Goal: Information Seeking & Learning: Learn about a topic

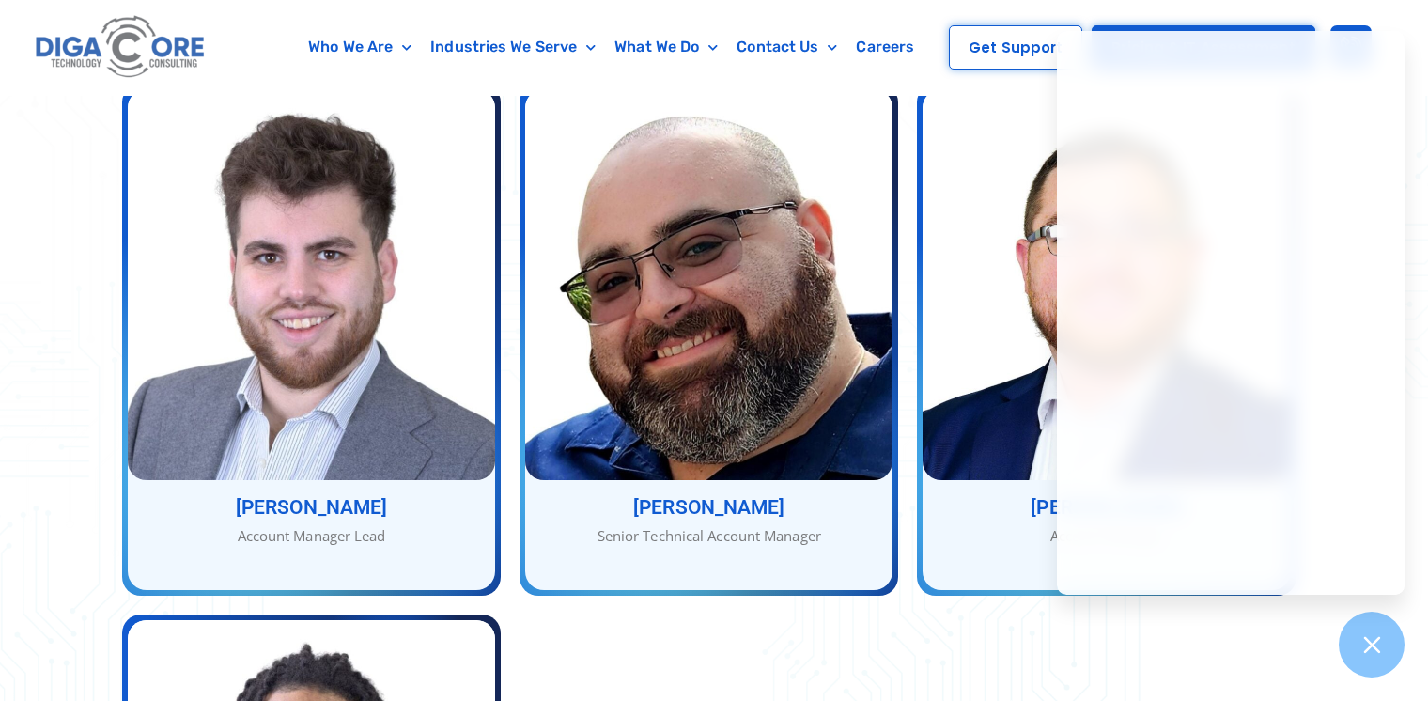
scroll to position [3100, 0]
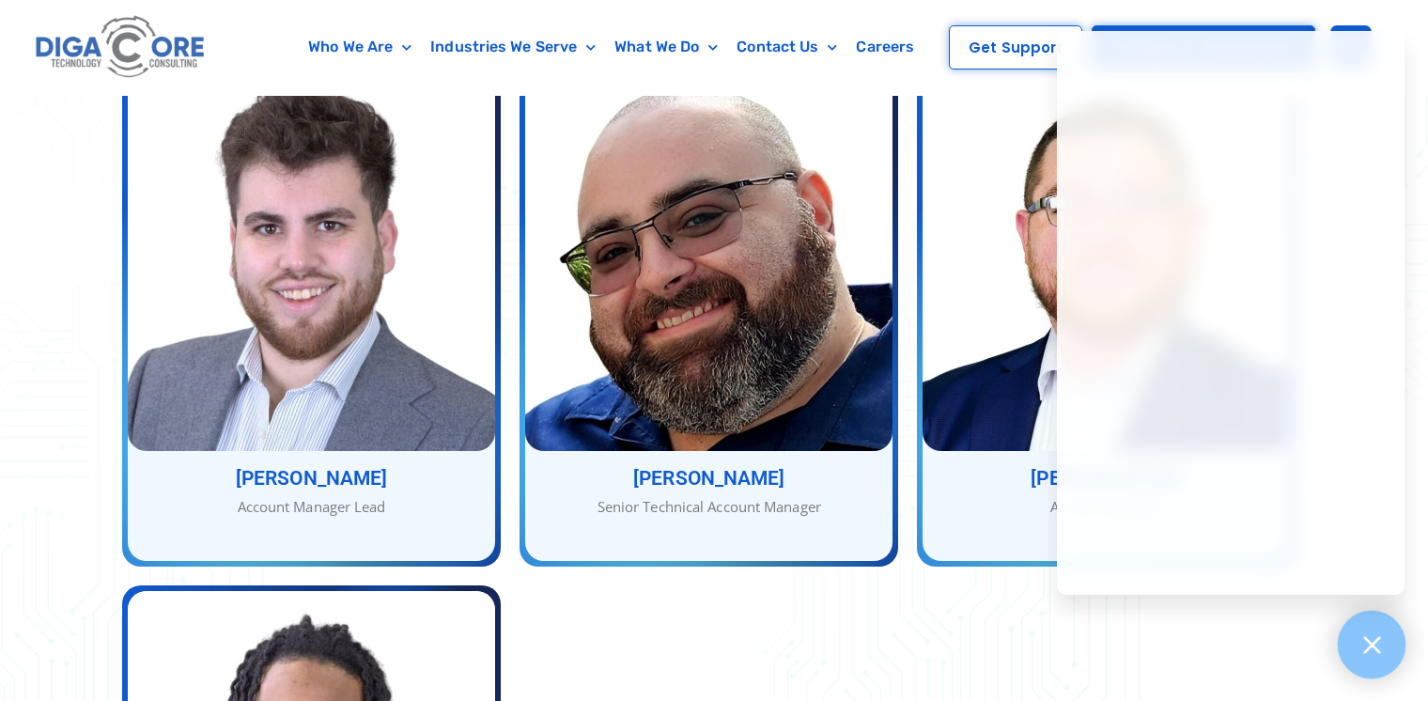
click at [1356, 661] on div at bounding box center [1372, 645] width 69 height 69
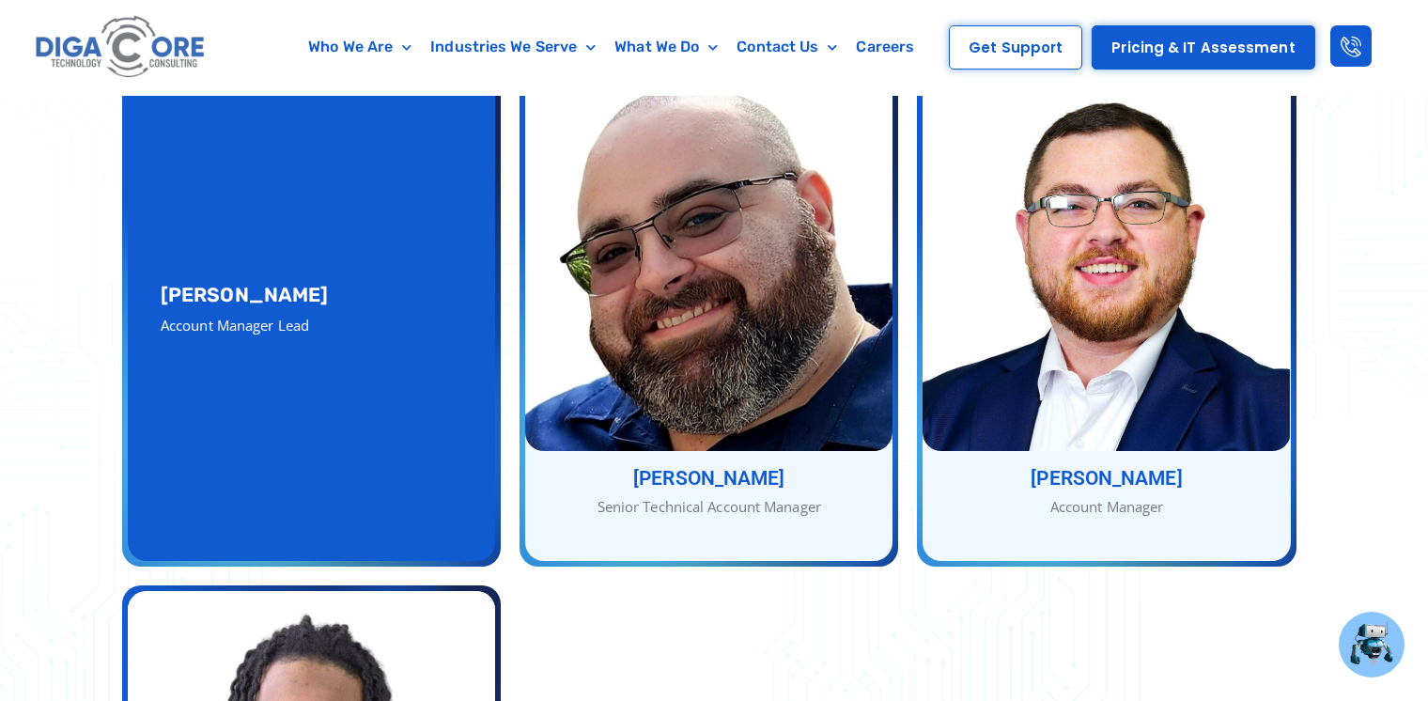
click at [330, 465] on div "[PERSON_NAME] Account Manager Lead [PERSON_NAME] Account Manager Lead" at bounding box center [311, 310] width 367 height 501
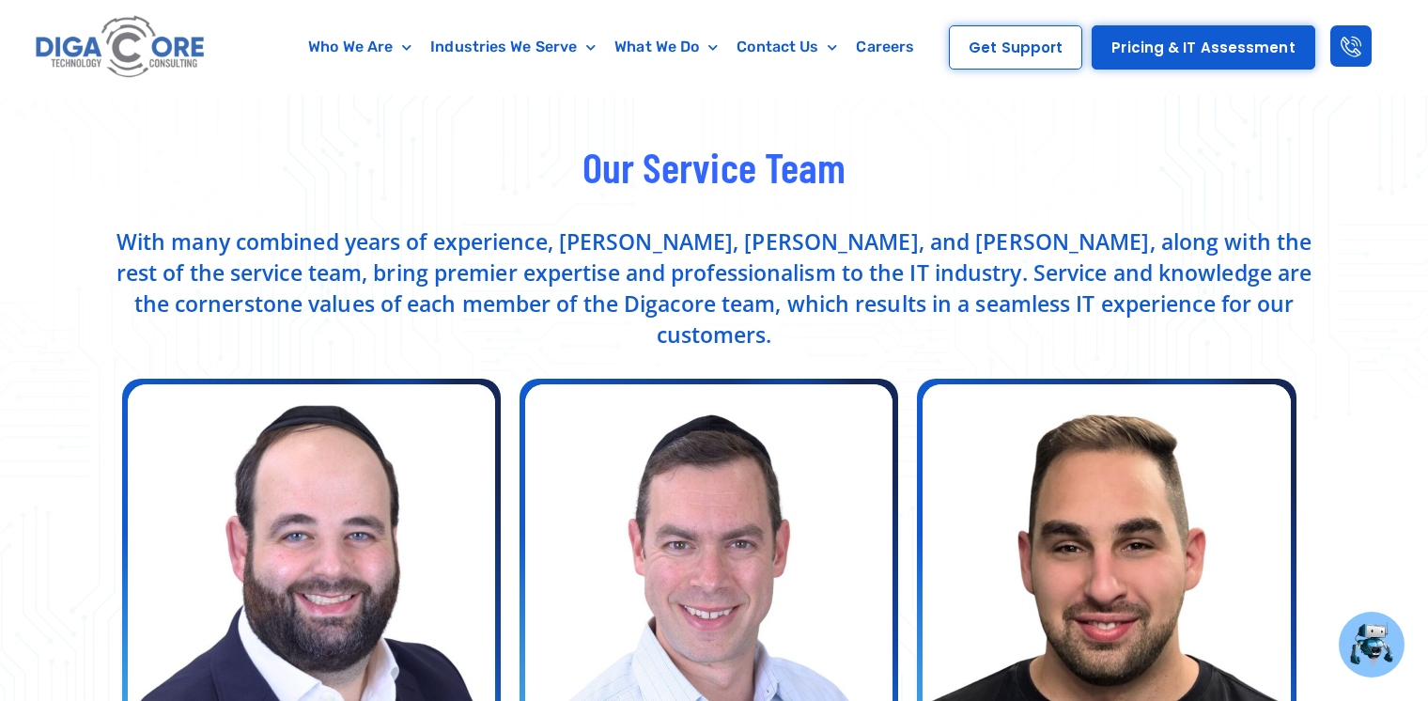
scroll to position [470, 0]
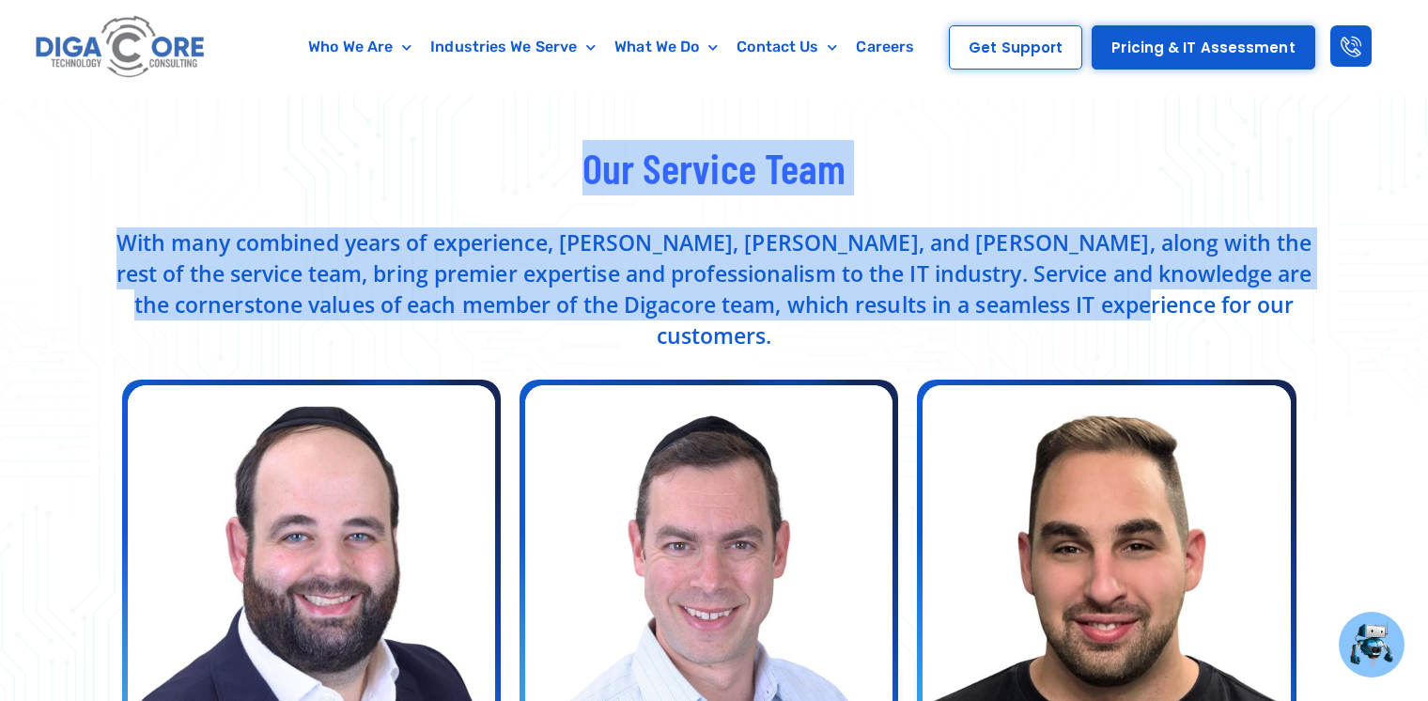
drag, startPoint x: 1225, startPoint y: 304, endPoint x: 339, endPoint y: 168, distance: 896.2
click at [339, 168] on h2 "Our Service Team" at bounding box center [714, 167] width 1202 height 55
drag, startPoint x: 339, startPoint y: 168, endPoint x: 1305, endPoint y: 302, distance: 974.8
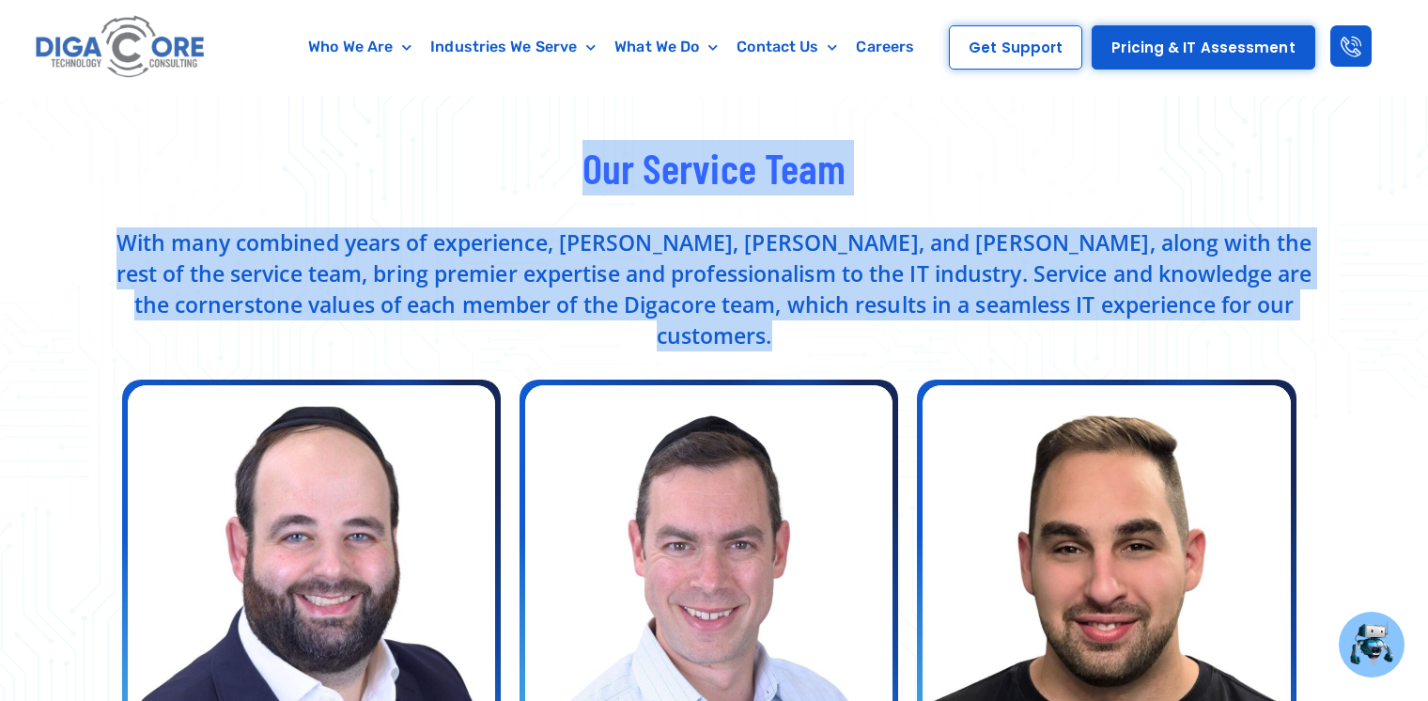
click at [1305, 302] on p "With many combined years of experience, [PERSON_NAME], [PERSON_NAME], and [PERS…" at bounding box center [714, 289] width 1202 height 124
drag, startPoint x: 1305, startPoint y: 302, endPoint x: 567, endPoint y: 178, distance: 747.6
click at [567, 178] on h2 "Our Service Team" at bounding box center [714, 167] width 1202 height 55
drag, startPoint x: 567, startPoint y: 178, endPoint x: 1295, endPoint y: 316, distance: 740.8
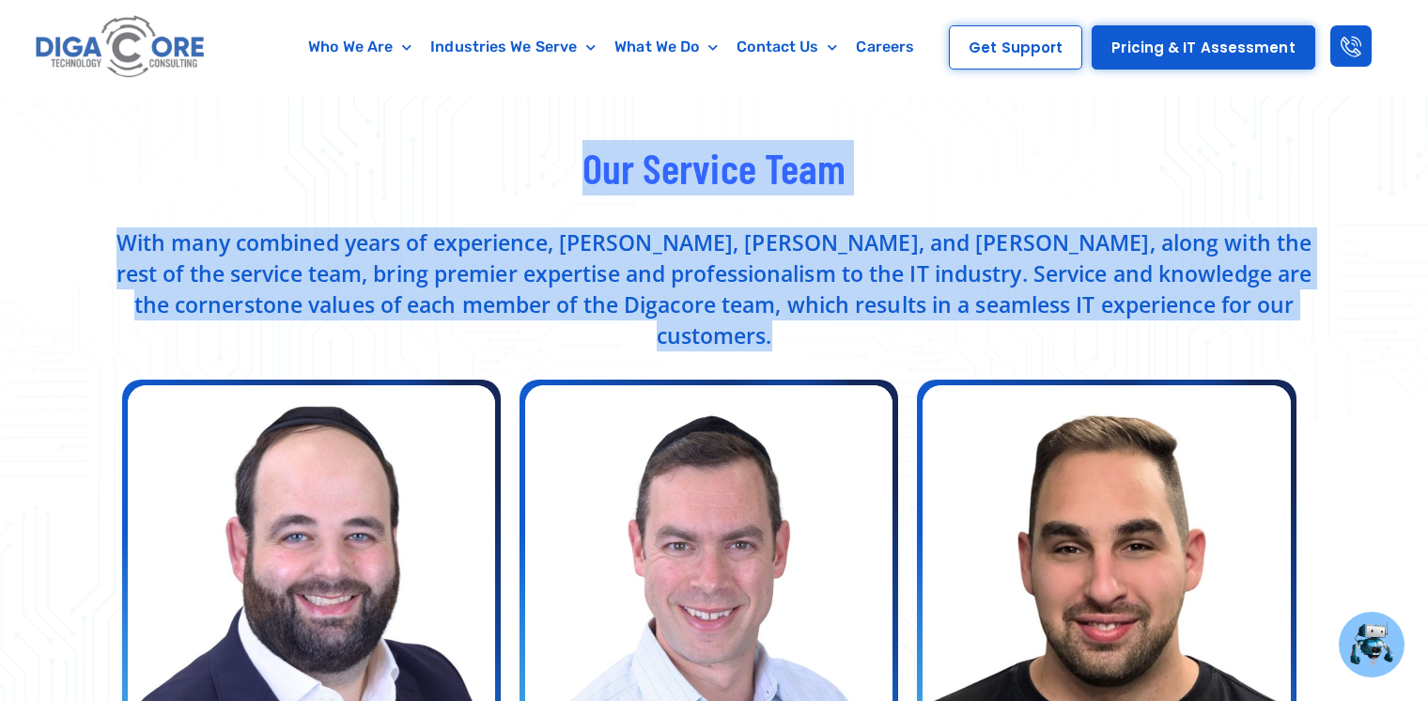
click at [1295, 316] on p "With many combined years of experience, [PERSON_NAME], [PERSON_NAME], and [PERS…" at bounding box center [714, 289] width 1202 height 124
drag, startPoint x: 1295, startPoint y: 316, endPoint x: 593, endPoint y: 182, distance: 715.2
click at [593, 182] on span "Our Service Team" at bounding box center [714, 167] width 264 height 51
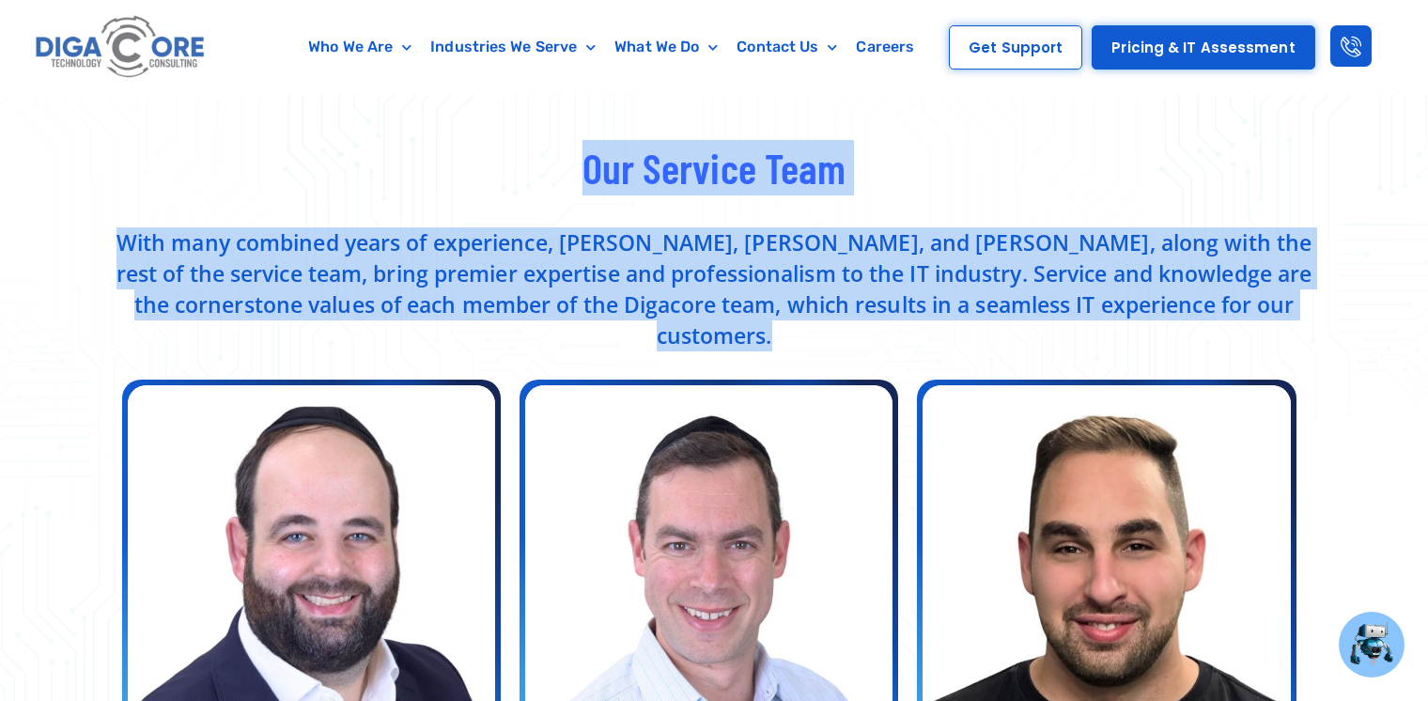
drag, startPoint x: 593, startPoint y: 182, endPoint x: 1283, endPoint y: 295, distance: 699.6
click at [1283, 297] on p "With many combined years of experience, [PERSON_NAME], [PERSON_NAME], and [PERS…" at bounding box center [714, 289] width 1202 height 124
drag, startPoint x: 1283, startPoint y: 297, endPoint x: 587, endPoint y: 197, distance: 703.1
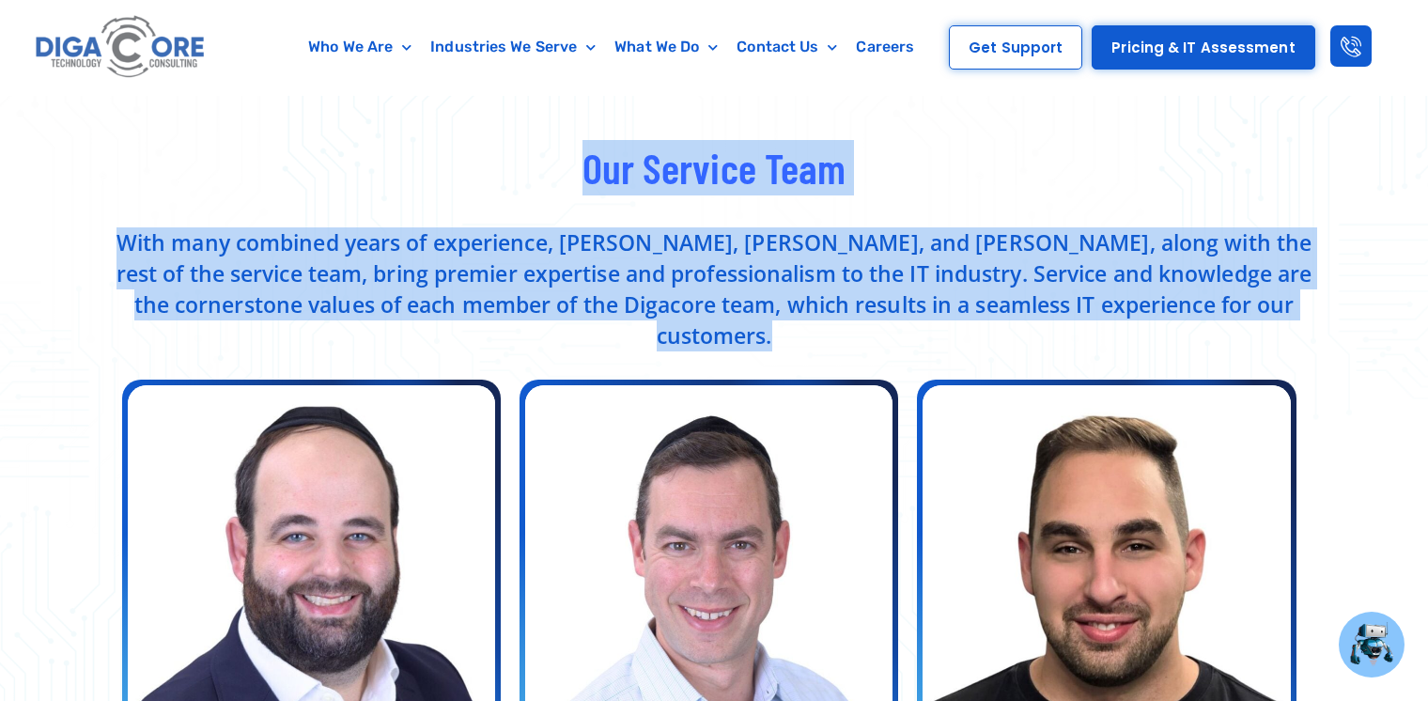
click at [587, 197] on div "Our Service Team" at bounding box center [714, 175] width 1202 height 70
drag, startPoint x: 587, startPoint y: 197, endPoint x: 1304, endPoint y: 320, distance: 727.2
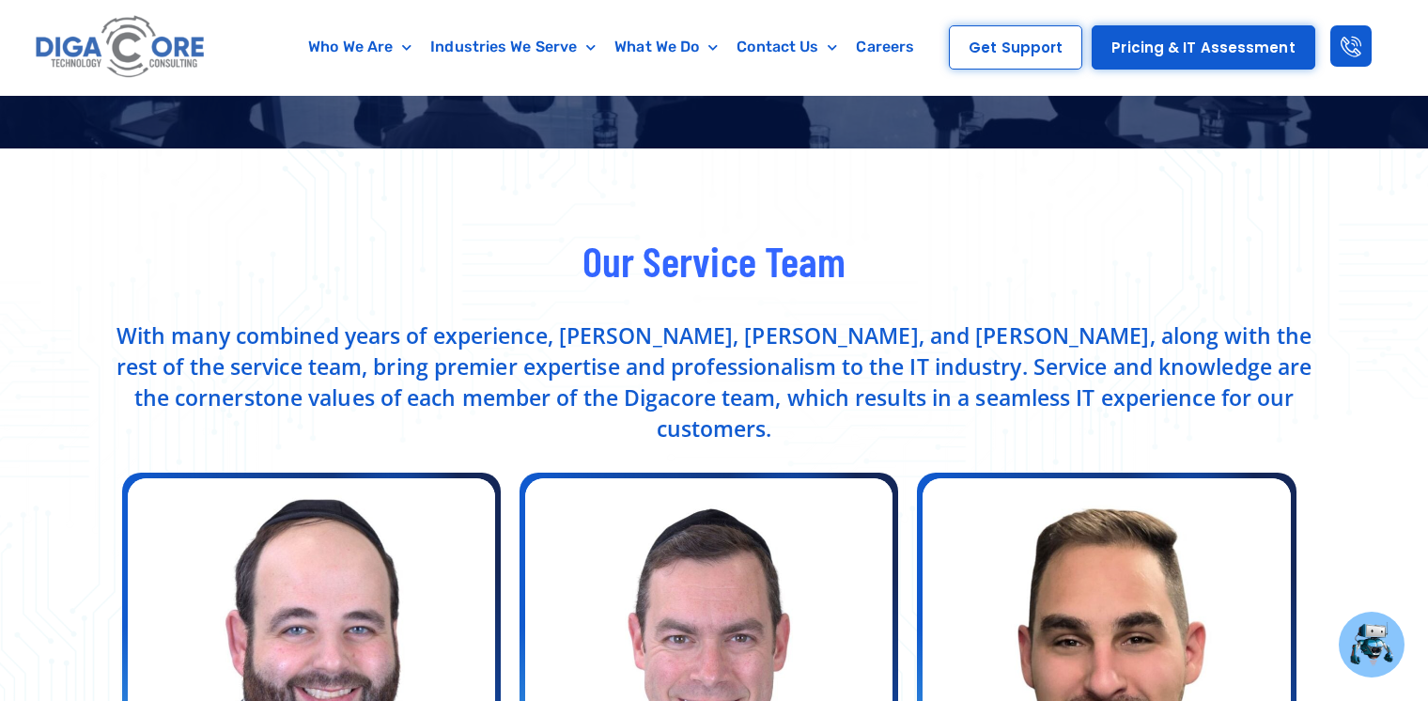
scroll to position [376, 0]
click at [1248, 389] on p "With many combined years of experience, [PERSON_NAME], [PERSON_NAME], and [PERS…" at bounding box center [714, 383] width 1202 height 124
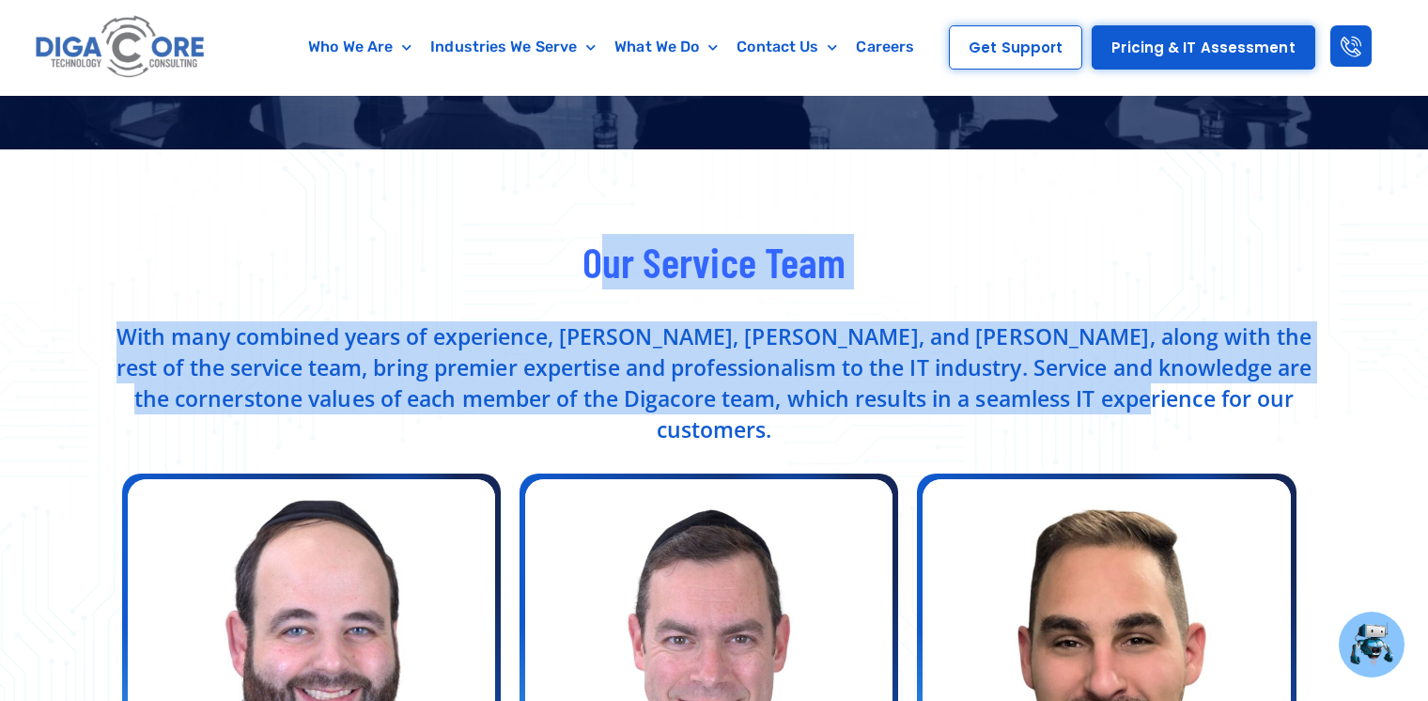
drag, startPoint x: 1263, startPoint y: 404, endPoint x: 597, endPoint y: 290, distance: 675.6
click at [597, 290] on div "Our Service Team" at bounding box center [714, 269] width 1202 height 70
drag, startPoint x: 569, startPoint y: 281, endPoint x: 1247, endPoint y: 406, distance: 688.7
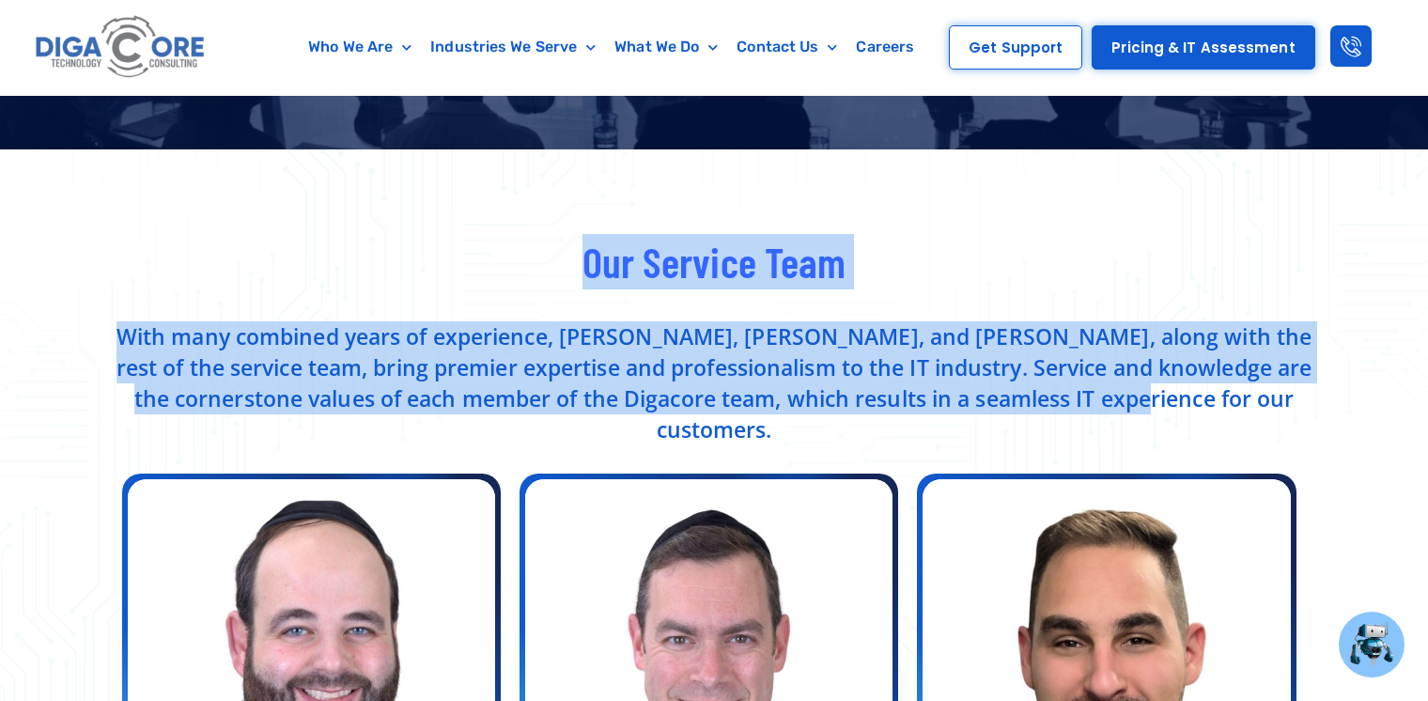
click at [1247, 406] on p "With many combined years of experience, [PERSON_NAME], [PERSON_NAME], and [PERS…" at bounding box center [714, 383] width 1202 height 124
drag, startPoint x: 1282, startPoint y: 402, endPoint x: 586, endPoint y: 301, distance: 703.4
click at [586, 301] on div "Our Service Team" at bounding box center [714, 269] width 1202 height 70
drag, startPoint x: 586, startPoint y: 301, endPoint x: 1321, endPoint y: 400, distance: 741.3
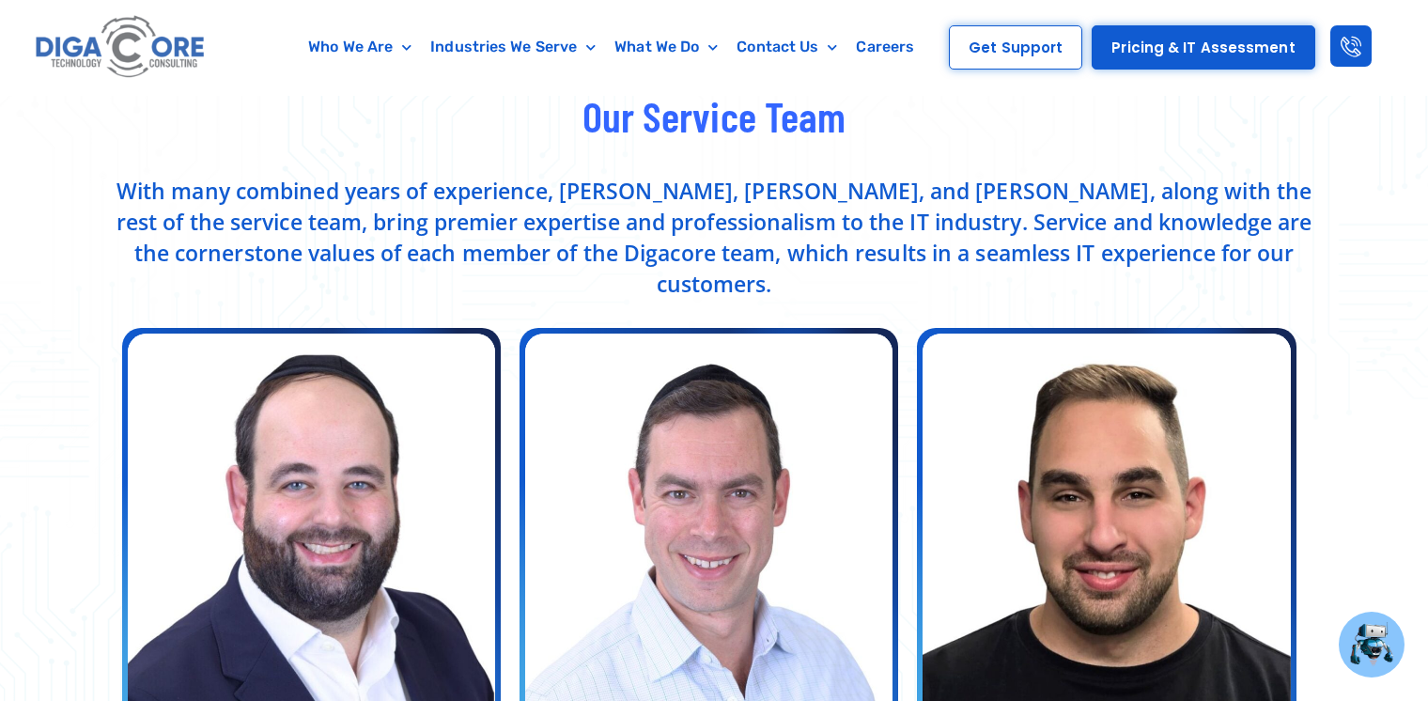
scroll to position [470, 0]
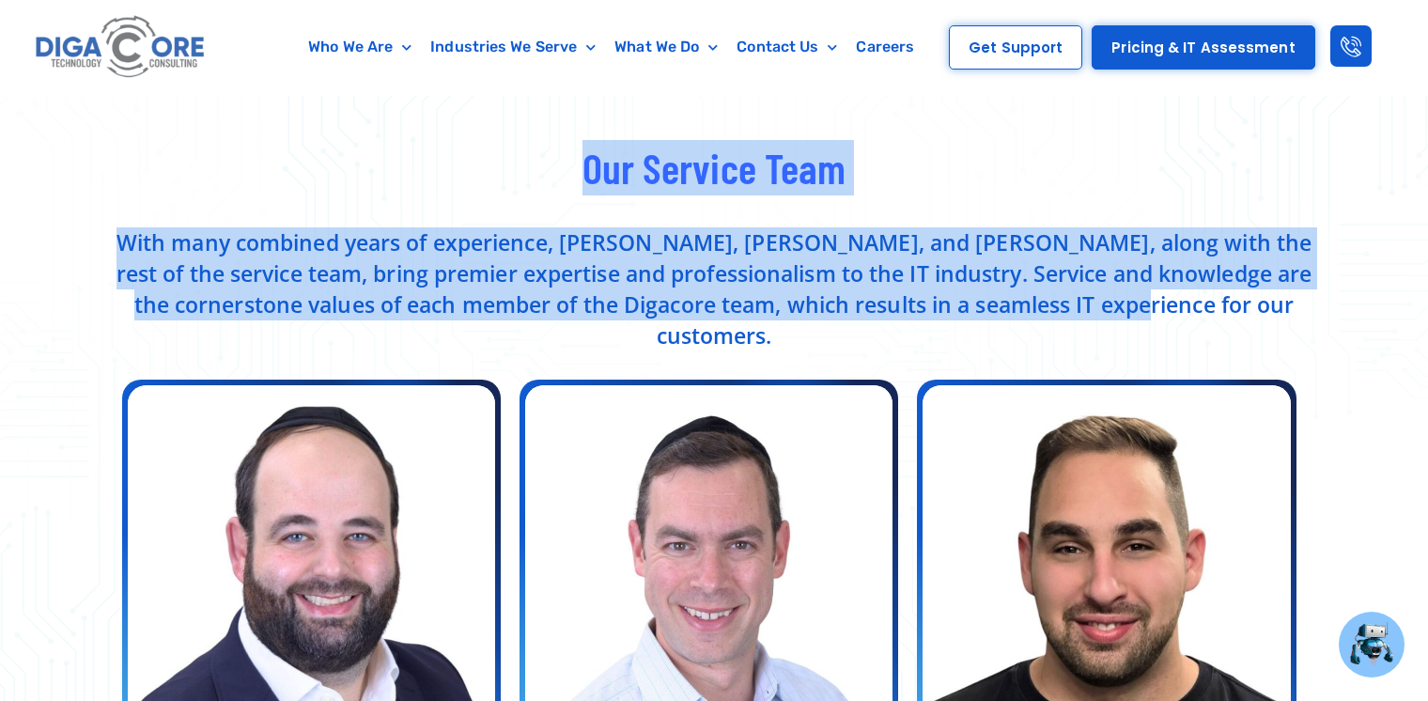
drag, startPoint x: 1334, startPoint y: 309, endPoint x: 1223, endPoint y: 308, distance: 110.8
click at [1223, 308] on p "With many combined years of experience, [PERSON_NAME], [PERSON_NAME], and [PERS…" at bounding box center [714, 289] width 1202 height 124
drag, startPoint x: 1223, startPoint y: 308, endPoint x: 549, endPoint y: 195, distance: 683.8
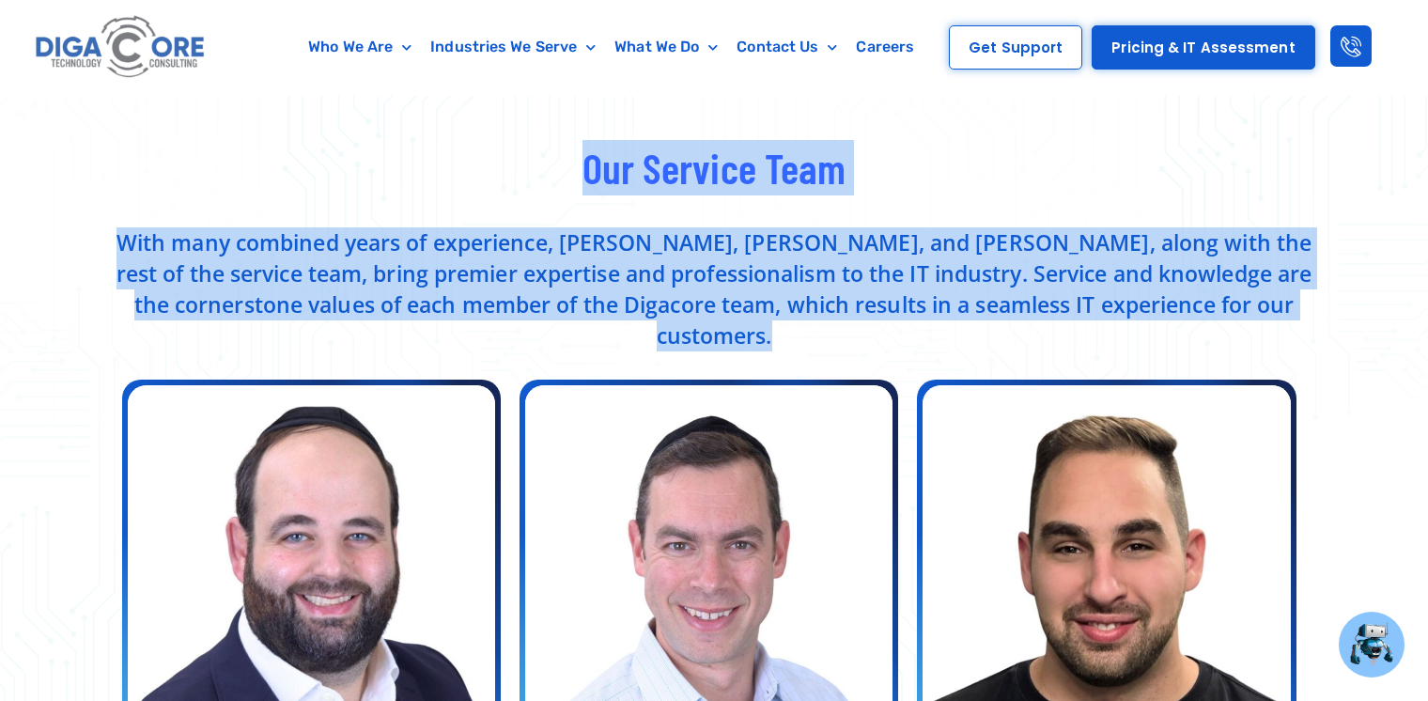
click at [549, 195] on div "Our Service Team" at bounding box center [714, 175] width 1202 height 70
drag, startPoint x: 549, startPoint y: 195, endPoint x: 1259, endPoint y: 305, distance: 718.6
click at [1259, 305] on p "With many combined years of experience, [PERSON_NAME], [PERSON_NAME], and [PERS…" at bounding box center [714, 289] width 1202 height 124
drag, startPoint x: 1259, startPoint y: 305, endPoint x: 594, endPoint y: 187, distance: 675.5
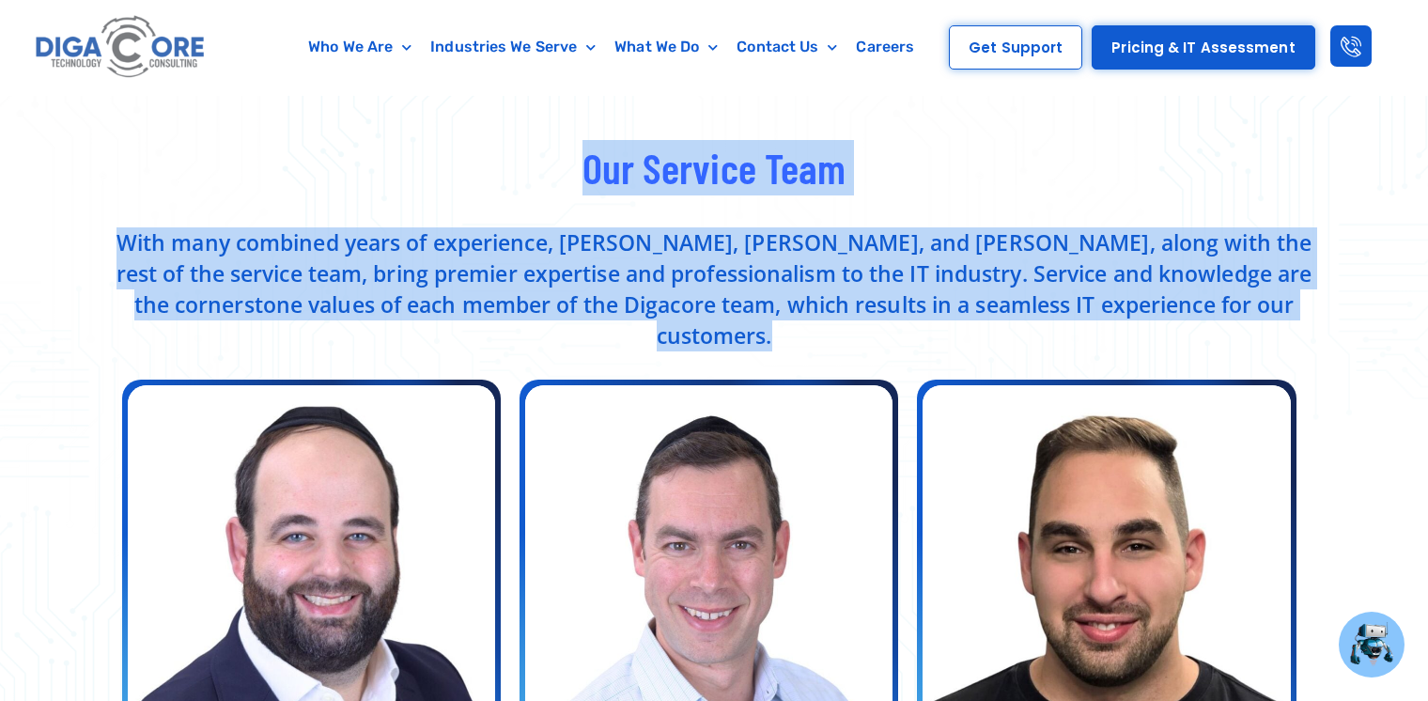
click at [594, 187] on span "Our Service Team" at bounding box center [714, 167] width 264 height 51
drag, startPoint x: 594, startPoint y: 187, endPoint x: 1309, endPoint y: 324, distance: 727.9
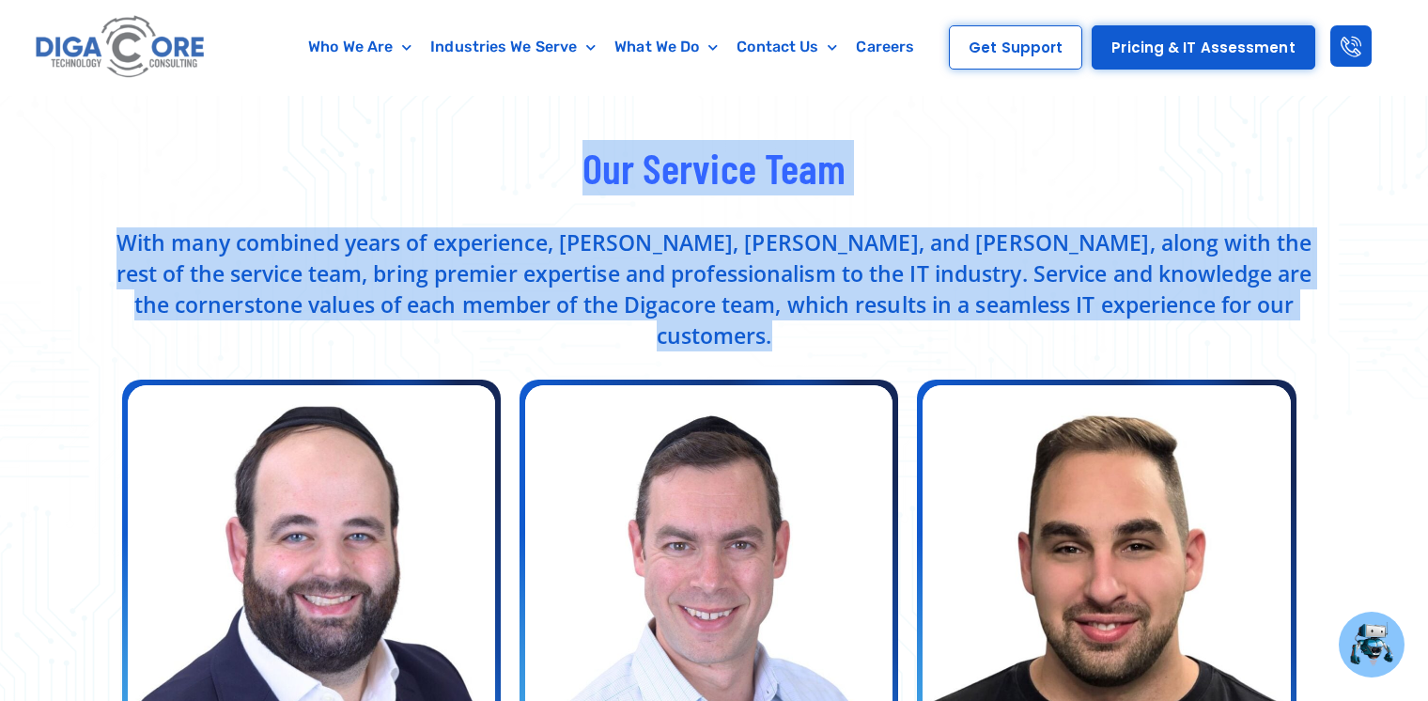
drag, startPoint x: 1240, startPoint y: 292, endPoint x: 549, endPoint y: 194, distance: 698.4
click at [549, 194] on h2 "Our Service Team" at bounding box center [714, 167] width 1202 height 55
drag, startPoint x: 549, startPoint y: 194, endPoint x: 1235, endPoint y: 313, distance: 696.9
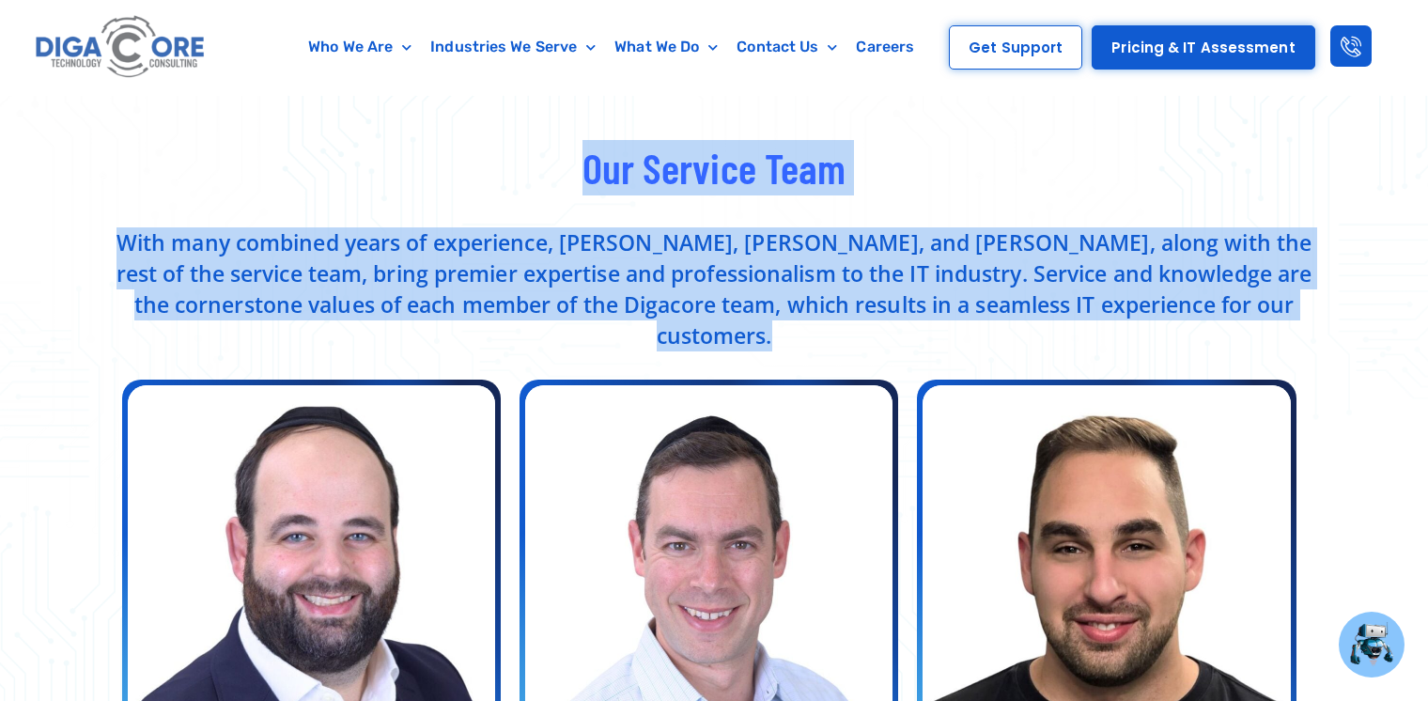
click at [1235, 313] on p "With many combined years of experience, [PERSON_NAME], [PERSON_NAME], and [PERS…" at bounding box center [714, 289] width 1202 height 124
drag, startPoint x: 1235, startPoint y: 313, endPoint x: 542, endPoint y: 169, distance: 708.0
click at [542, 169] on h2 "Our Service Team" at bounding box center [714, 167] width 1202 height 55
drag, startPoint x: 542, startPoint y: 169, endPoint x: 1294, endPoint y: 309, distance: 765.3
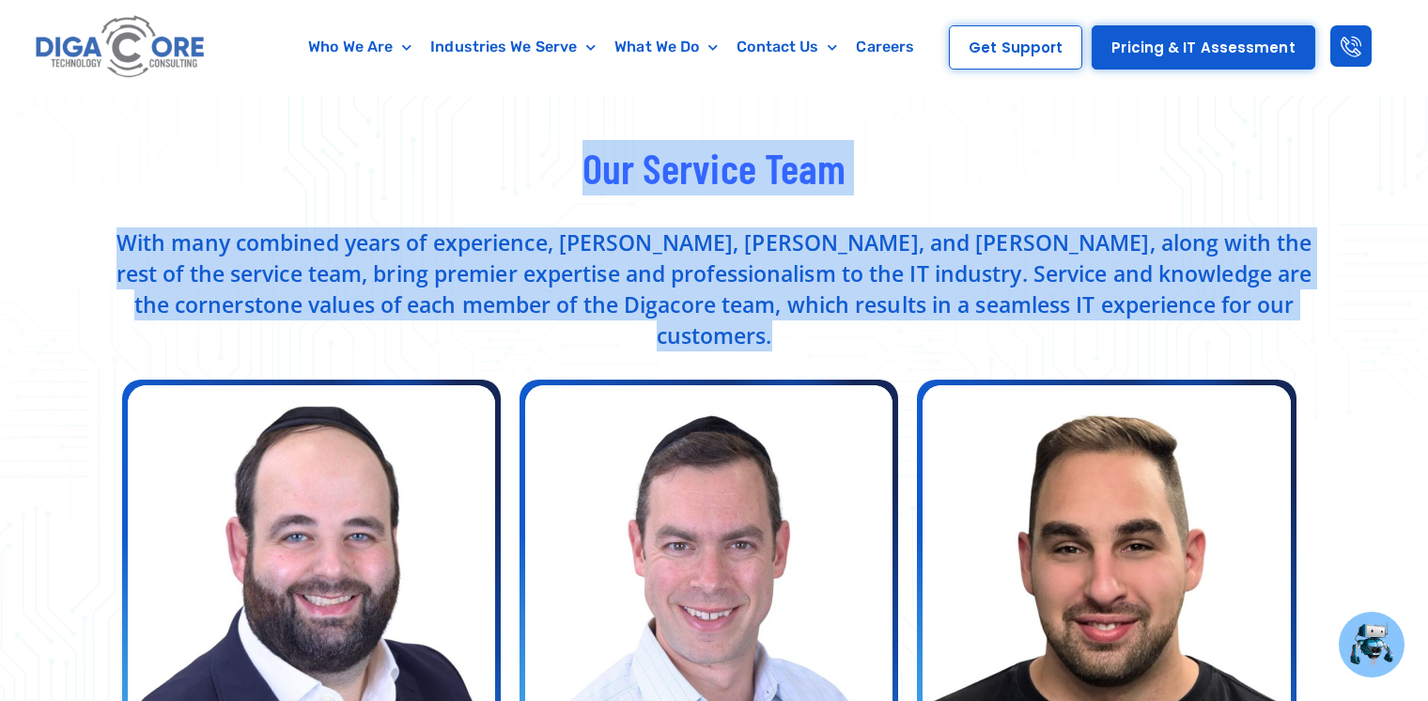
click at [1294, 309] on p "With many combined years of experience, [PERSON_NAME], [PERSON_NAME], and [PERS…" at bounding box center [714, 289] width 1202 height 124
drag, startPoint x: 1294, startPoint y: 309, endPoint x: 555, endPoint y: 173, distance: 751.7
click at [555, 173] on h2 "Our Service Team" at bounding box center [714, 167] width 1202 height 55
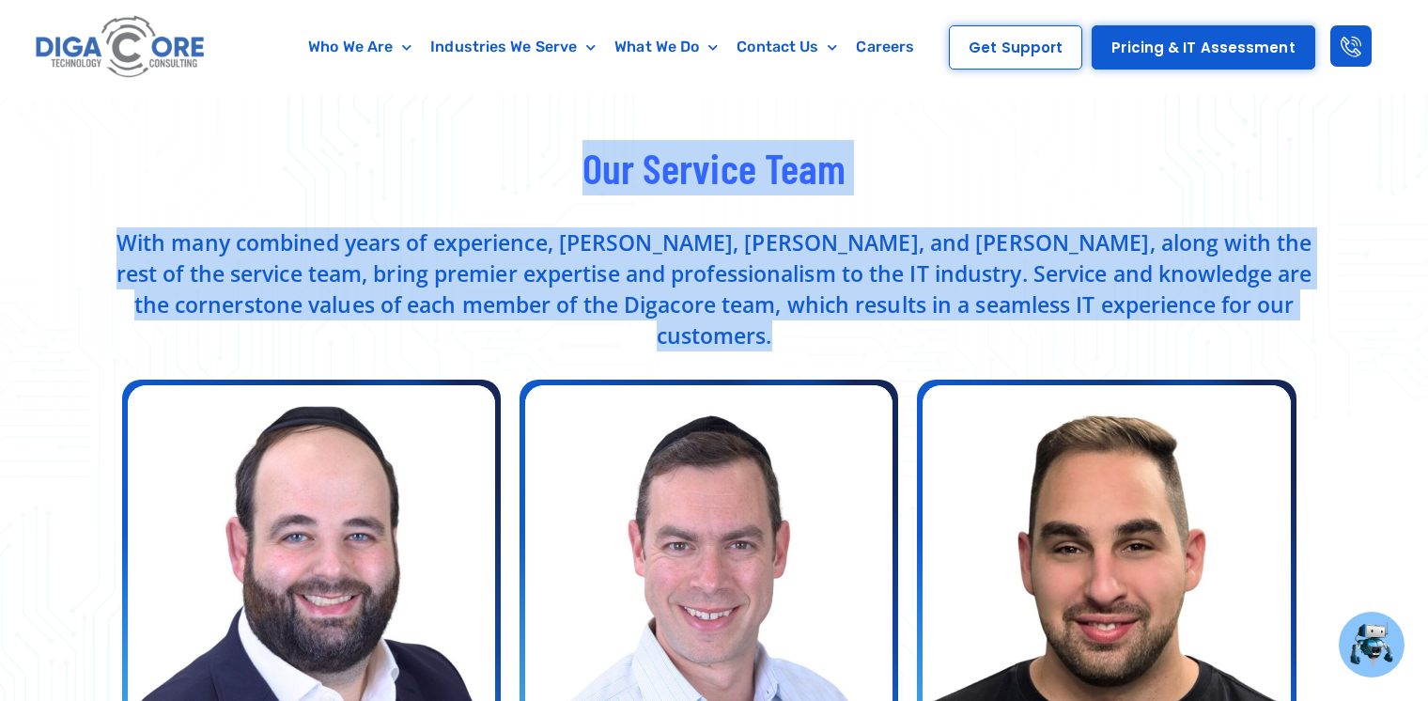
drag, startPoint x: 555, startPoint y: 173, endPoint x: 1293, endPoint y: 294, distance: 748.2
click at [1293, 294] on p "With many combined years of experience, [PERSON_NAME], [PERSON_NAME], and [PERS…" at bounding box center [714, 289] width 1202 height 124
drag, startPoint x: 1293, startPoint y: 294, endPoint x: 506, endPoint y: 155, distance: 799.4
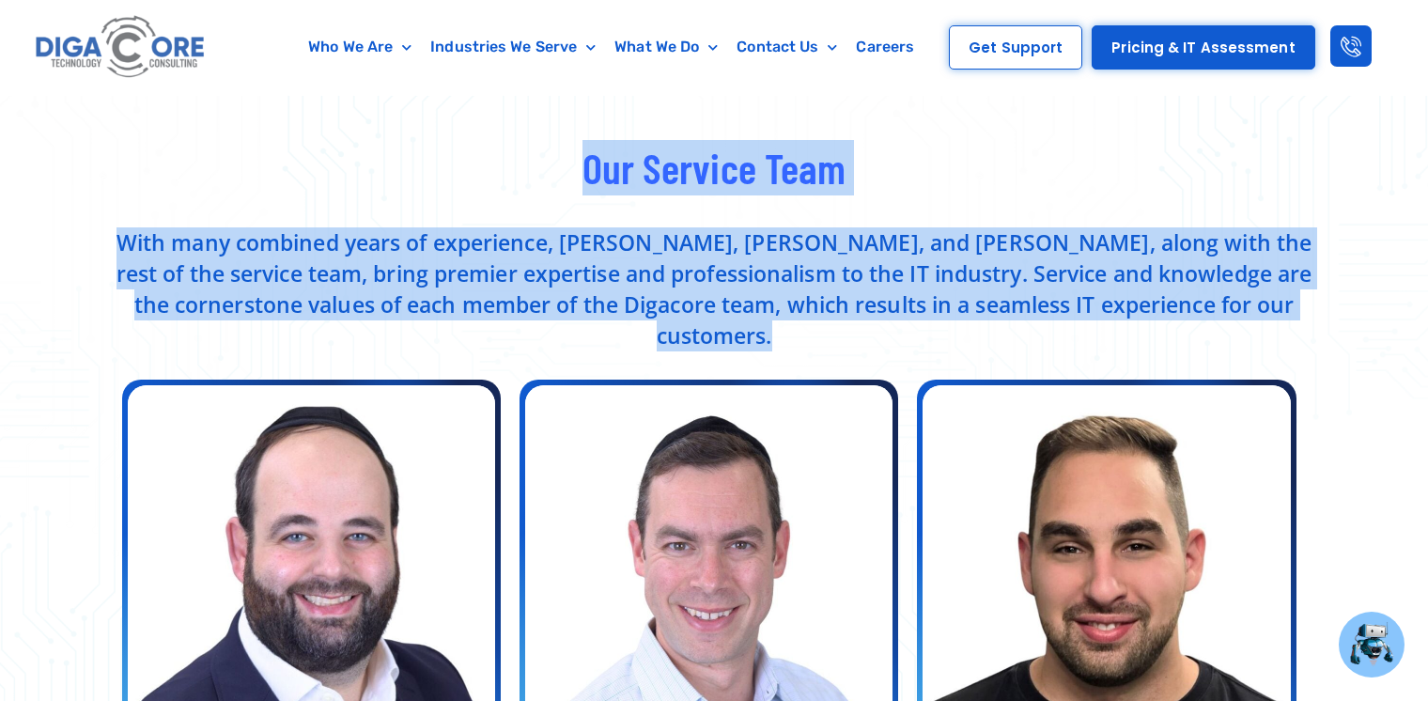
click at [506, 155] on h2 "Our Service Team" at bounding box center [714, 167] width 1202 height 55
drag, startPoint x: 506, startPoint y: 155, endPoint x: 1306, endPoint y: 301, distance: 812.5
click at [1306, 301] on p "With many combined years of experience, [PERSON_NAME], [PERSON_NAME], and [PERS…" at bounding box center [714, 289] width 1202 height 124
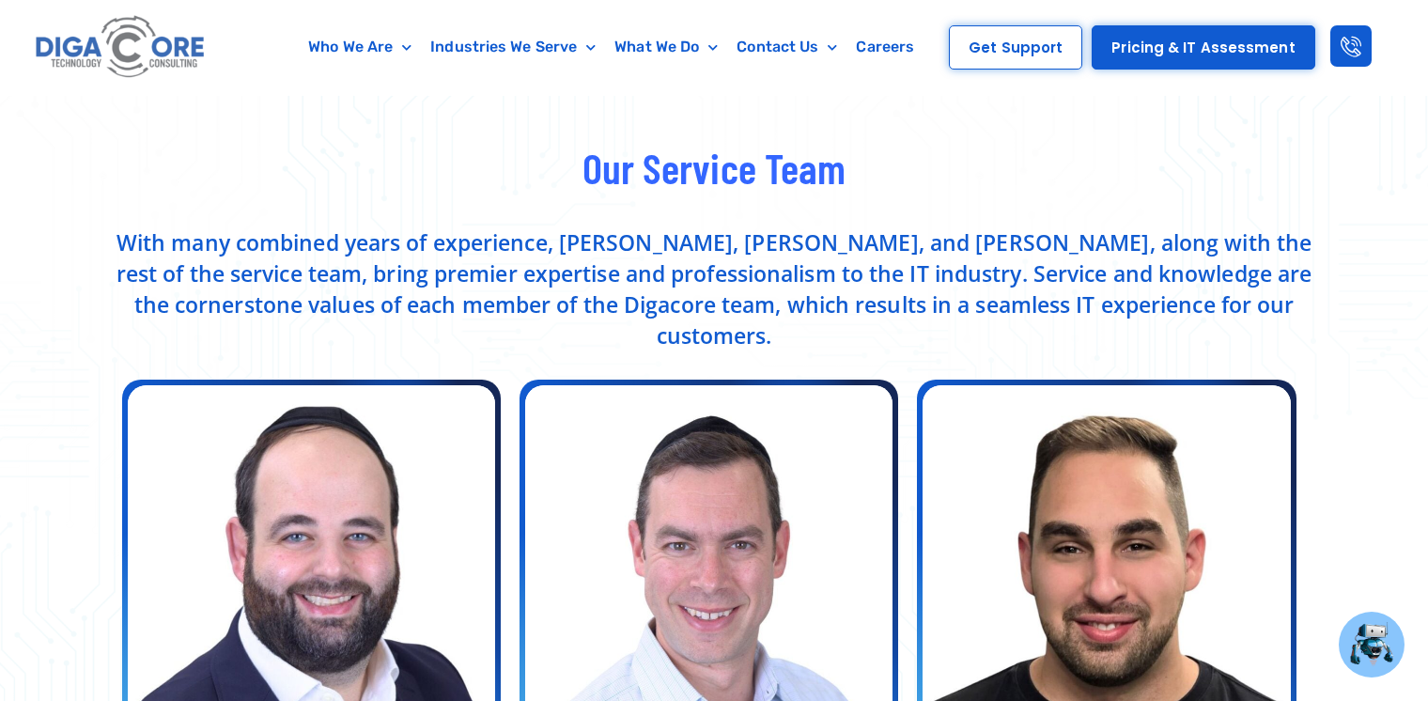
click at [1240, 312] on p "With many combined years of experience, [PERSON_NAME], [PERSON_NAME], and [PERS…" at bounding box center [714, 289] width 1202 height 124
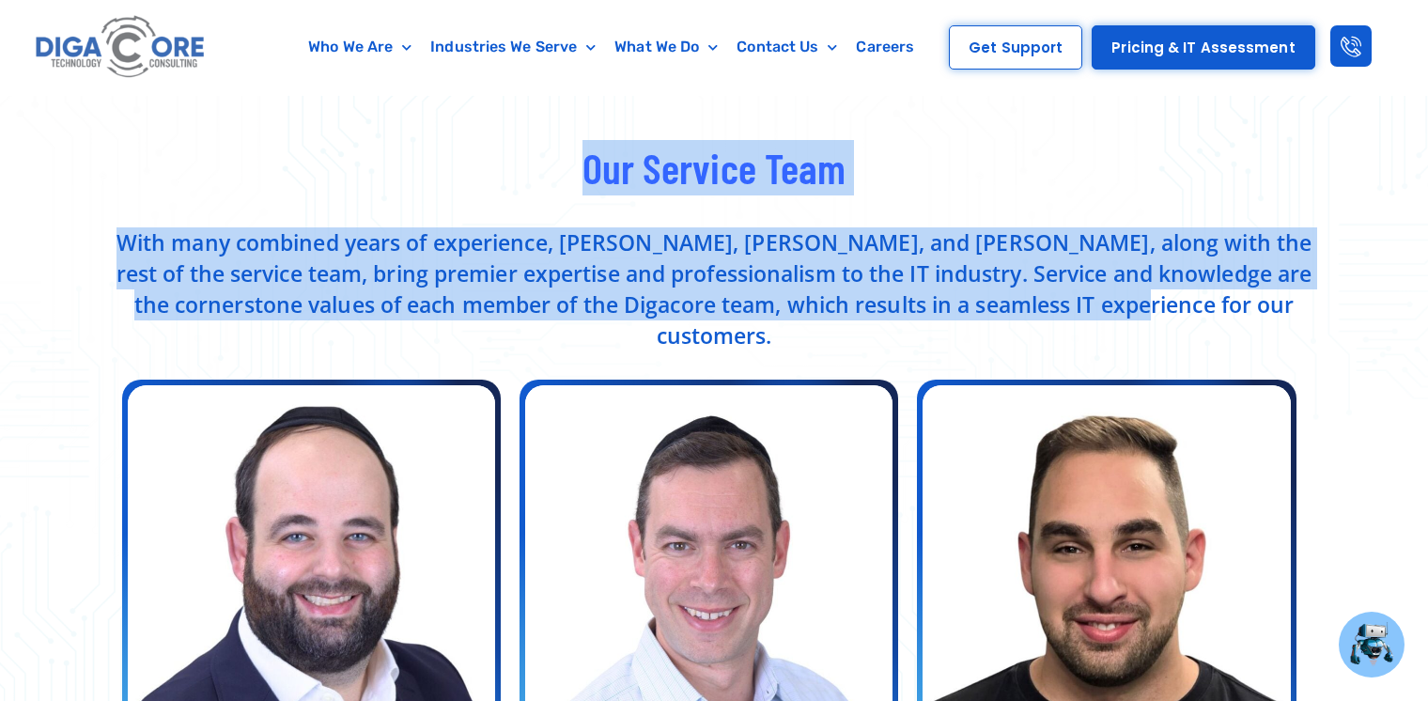
drag, startPoint x: 1290, startPoint y: 290, endPoint x: 534, endPoint y: 180, distance: 764.1
click at [534, 180] on h2 "Our Service Team" at bounding box center [714, 167] width 1202 height 55
drag, startPoint x: 534, startPoint y: 180, endPoint x: 1274, endPoint y: 295, distance: 749.0
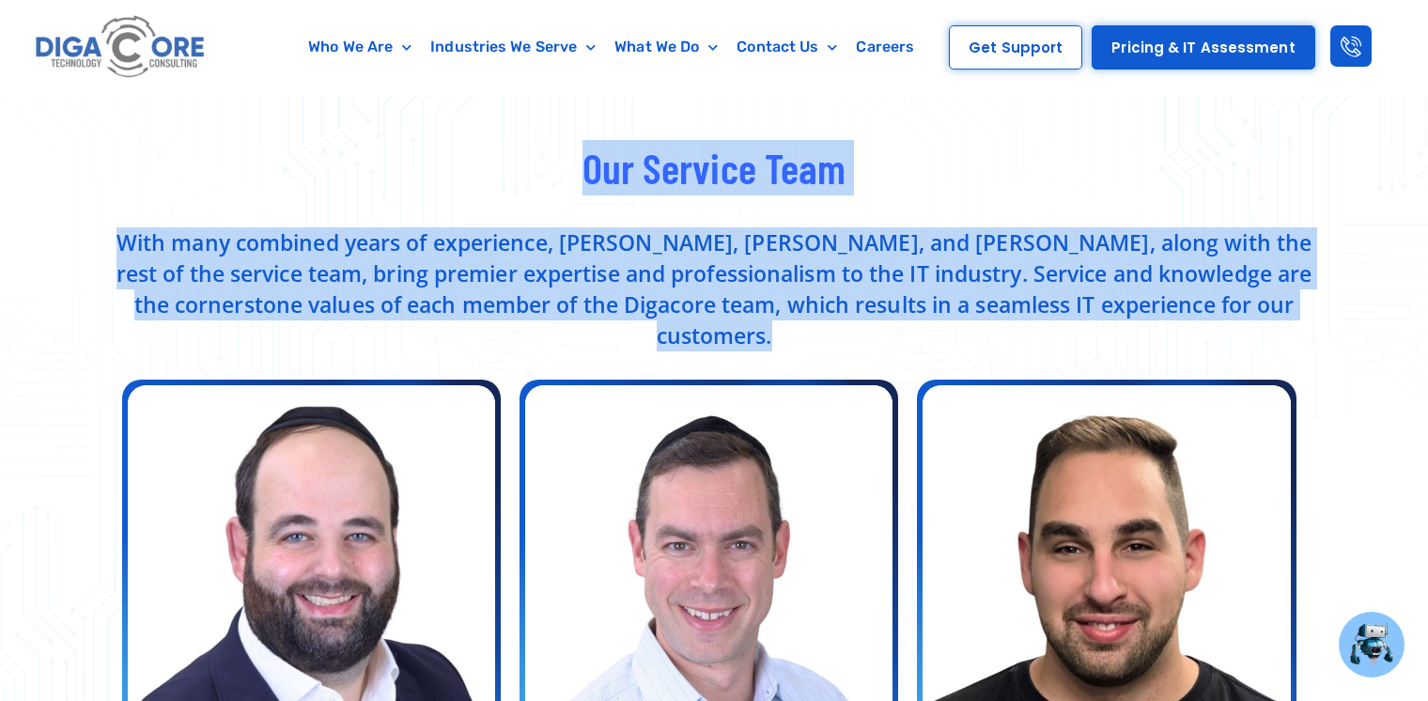
click at [1274, 295] on p "With many combined years of experience, [PERSON_NAME], [PERSON_NAME], and [PERS…" at bounding box center [714, 289] width 1202 height 124
drag, startPoint x: 1274, startPoint y: 295, endPoint x: 576, endPoint y: 178, distance: 707.6
click at [576, 178] on h2 "Our Service Team" at bounding box center [714, 167] width 1202 height 55
drag, startPoint x: 576, startPoint y: 178, endPoint x: 1301, endPoint y: 295, distance: 734.5
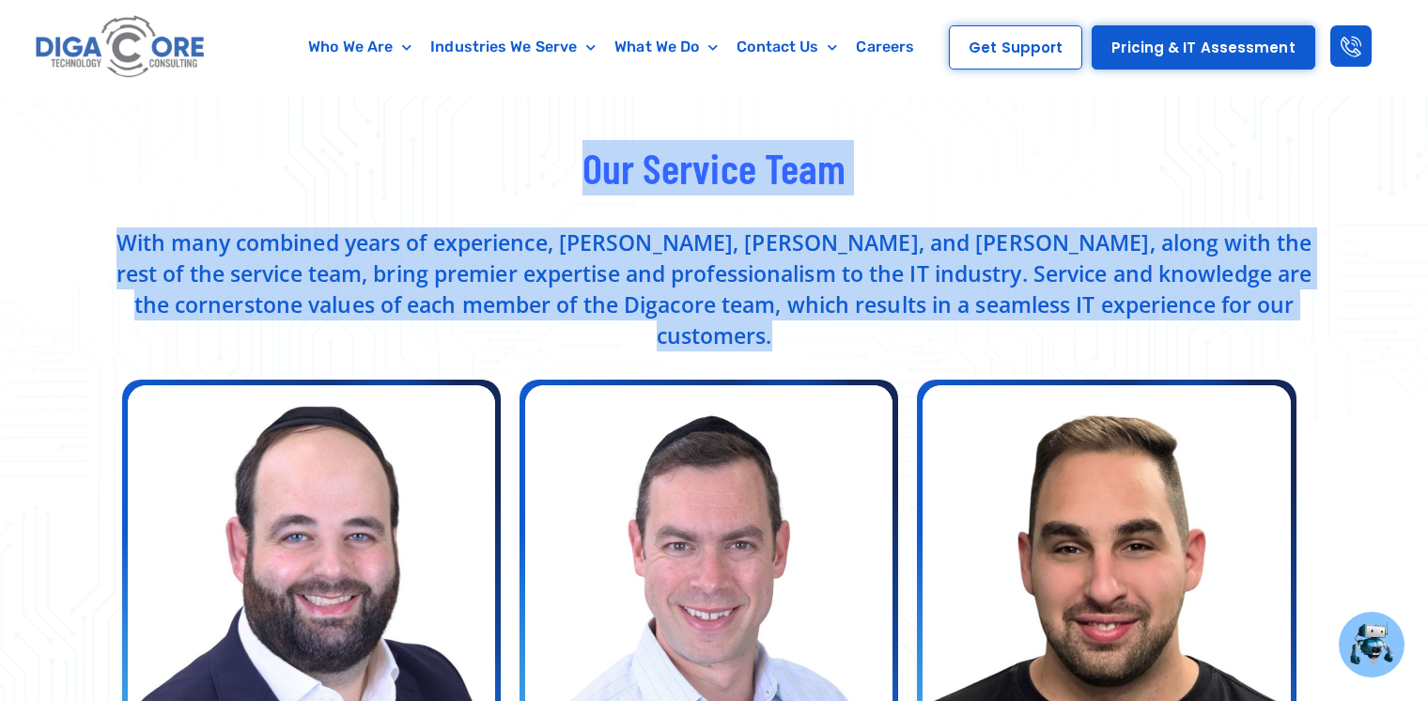
click at [1301, 295] on p "With many combined years of experience, [PERSON_NAME], [PERSON_NAME], and [PERS…" at bounding box center [714, 289] width 1202 height 124
drag, startPoint x: 1301, startPoint y: 295, endPoint x: 510, endPoint y: 179, distance: 799.3
click at [510, 179] on h2 "Our Service Team" at bounding box center [714, 167] width 1202 height 55
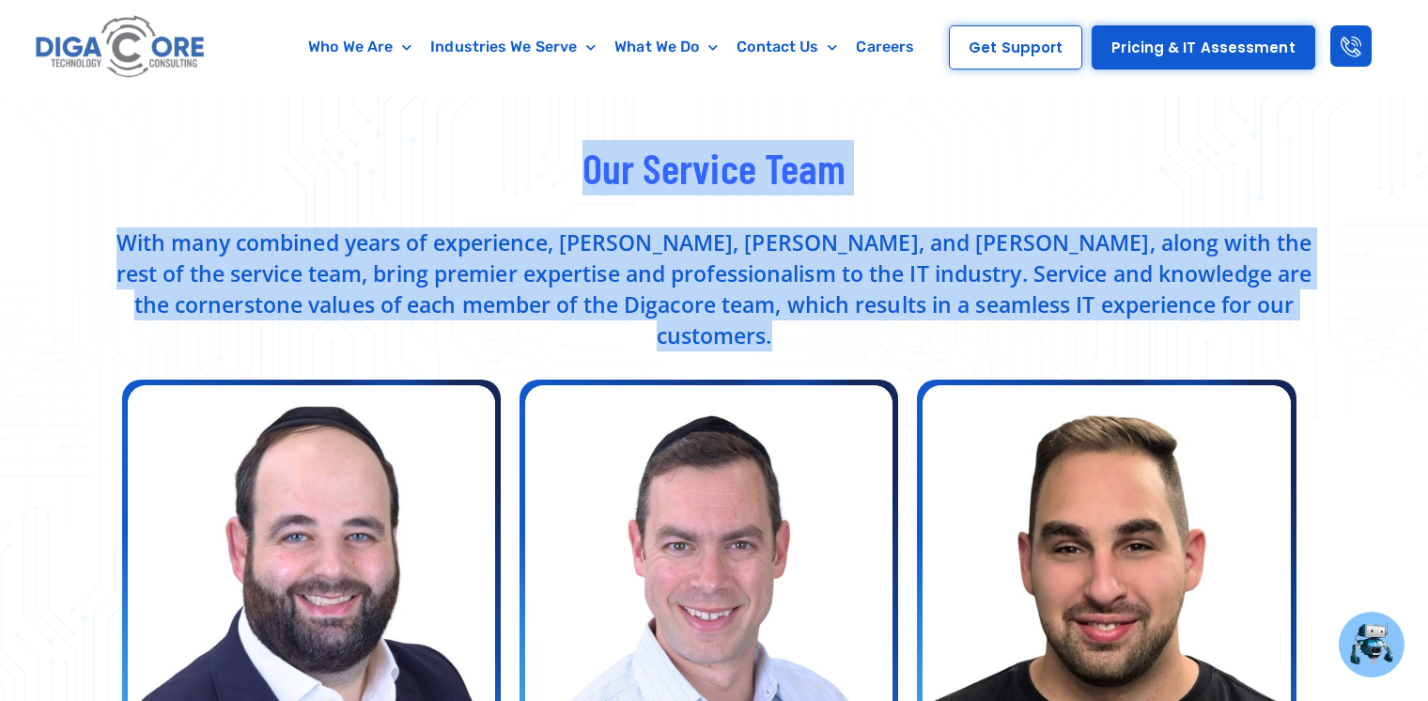
drag, startPoint x: 510, startPoint y: 179, endPoint x: 1323, endPoint y: 304, distance: 822.1
drag, startPoint x: 1323, startPoint y: 304, endPoint x: 395, endPoint y: 170, distance: 937.7
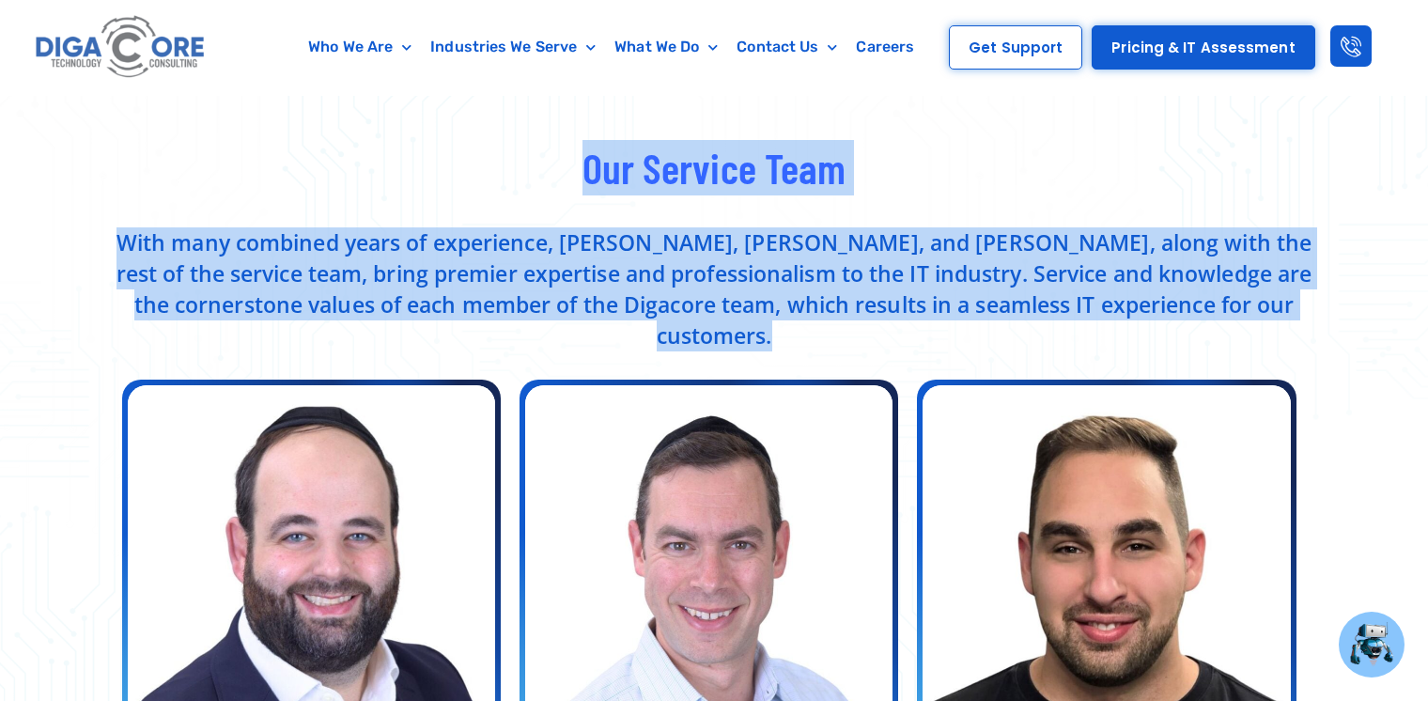
click at [395, 170] on h2 "Our Service Team" at bounding box center [714, 167] width 1202 height 55
drag, startPoint x: 395, startPoint y: 170, endPoint x: 1267, endPoint y: 306, distance: 883.2
click at [1267, 306] on p "With many combined years of experience, [PERSON_NAME], [PERSON_NAME], and [PERS…" at bounding box center [714, 289] width 1202 height 124
drag, startPoint x: 1267, startPoint y: 306, endPoint x: 529, endPoint y: 164, distance: 751.8
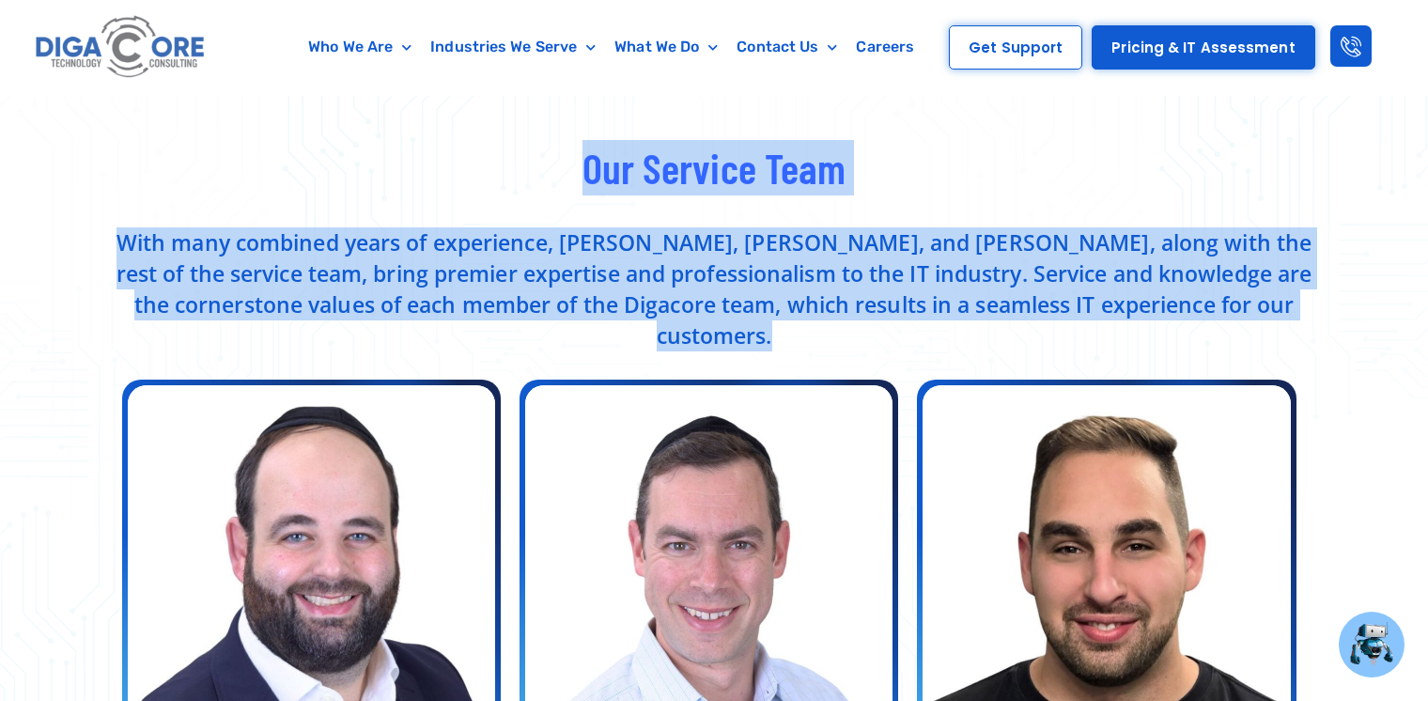
click at [529, 164] on h2 "Our Service Team" at bounding box center [714, 167] width 1202 height 55
drag, startPoint x: 529, startPoint y: 164, endPoint x: 1257, endPoint y: 306, distance: 741.7
click at [1257, 306] on p "With many combined years of experience, [PERSON_NAME], [PERSON_NAME], and [PERS…" at bounding box center [714, 289] width 1202 height 124
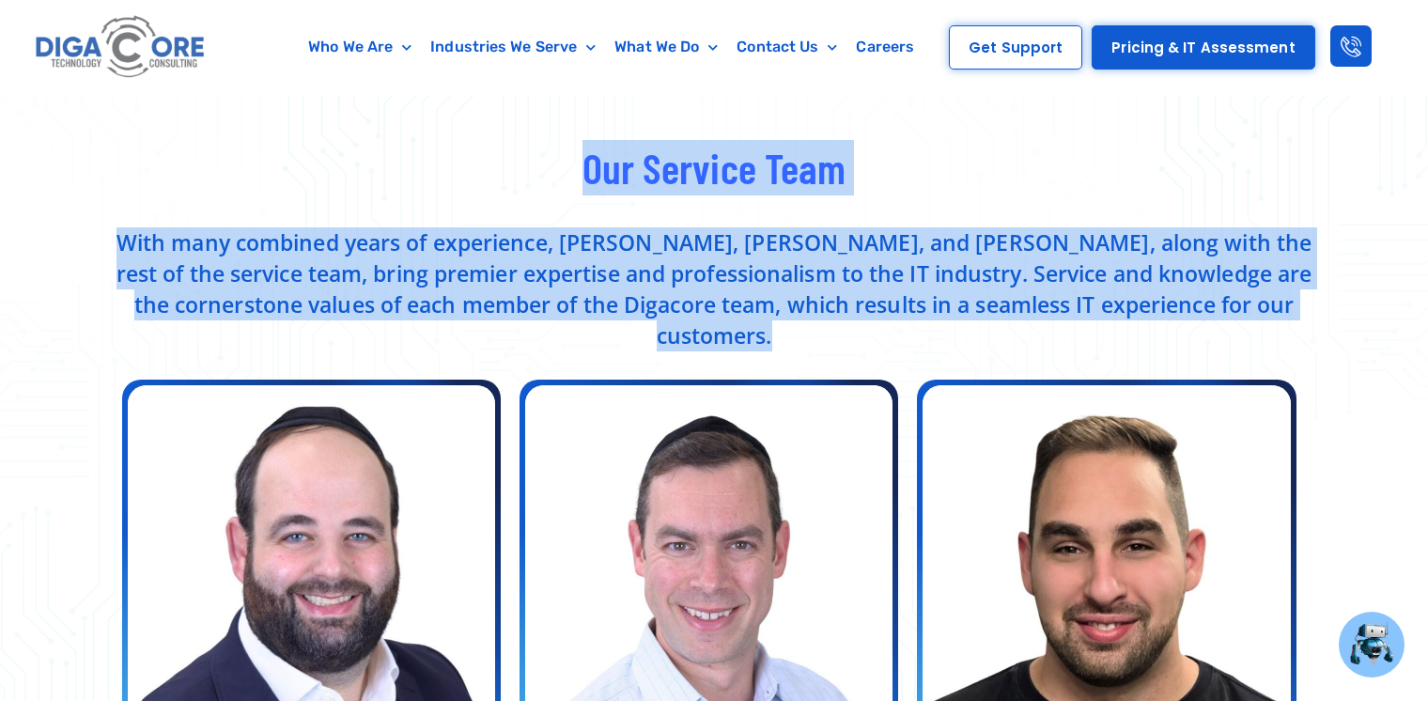
drag, startPoint x: 1257, startPoint y: 306, endPoint x: 506, endPoint y: 175, distance: 762.0
click at [506, 175] on h2 "Our Service Team" at bounding box center [714, 167] width 1202 height 55
drag, startPoint x: 506, startPoint y: 175, endPoint x: 1256, endPoint y: 309, distance: 761.5
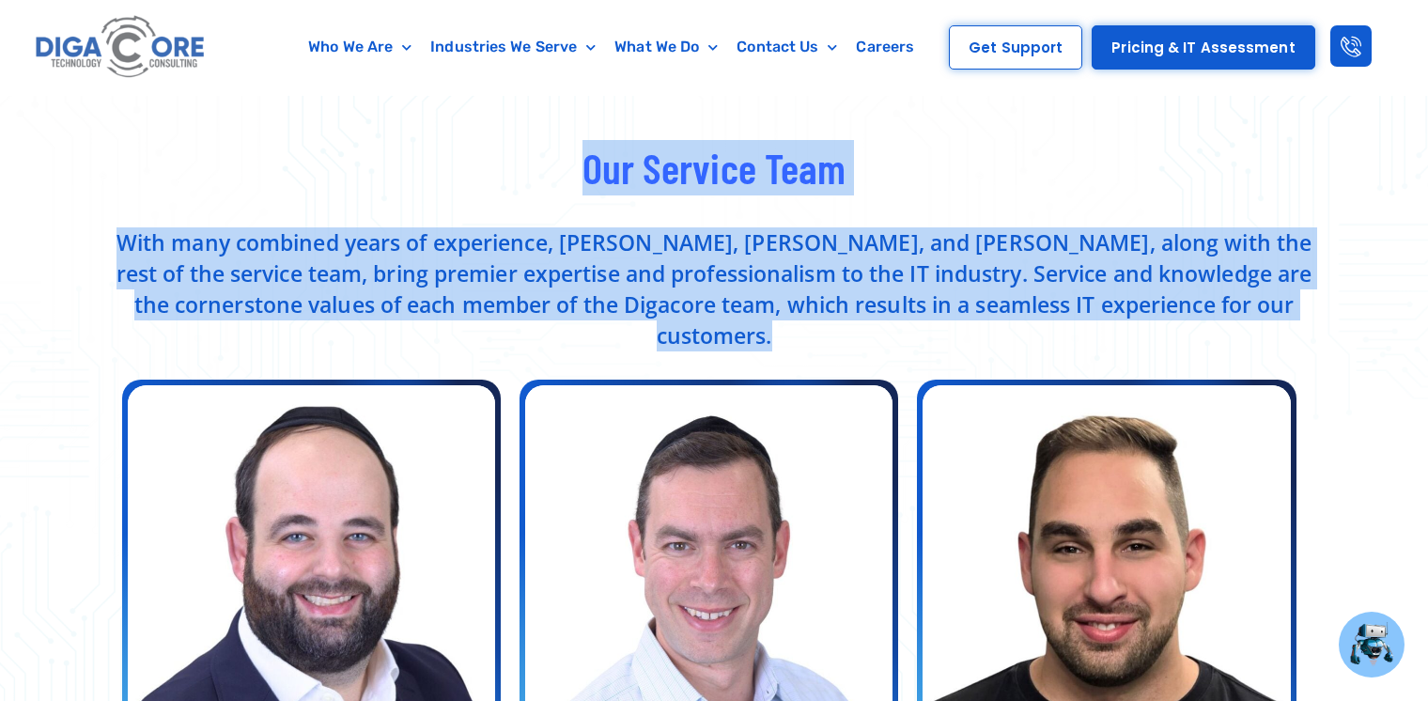
click at [1256, 309] on p "With many combined years of experience, [PERSON_NAME], [PERSON_NAME], and [PERS…" at bounding box center [714, 289] width 1202 height 124
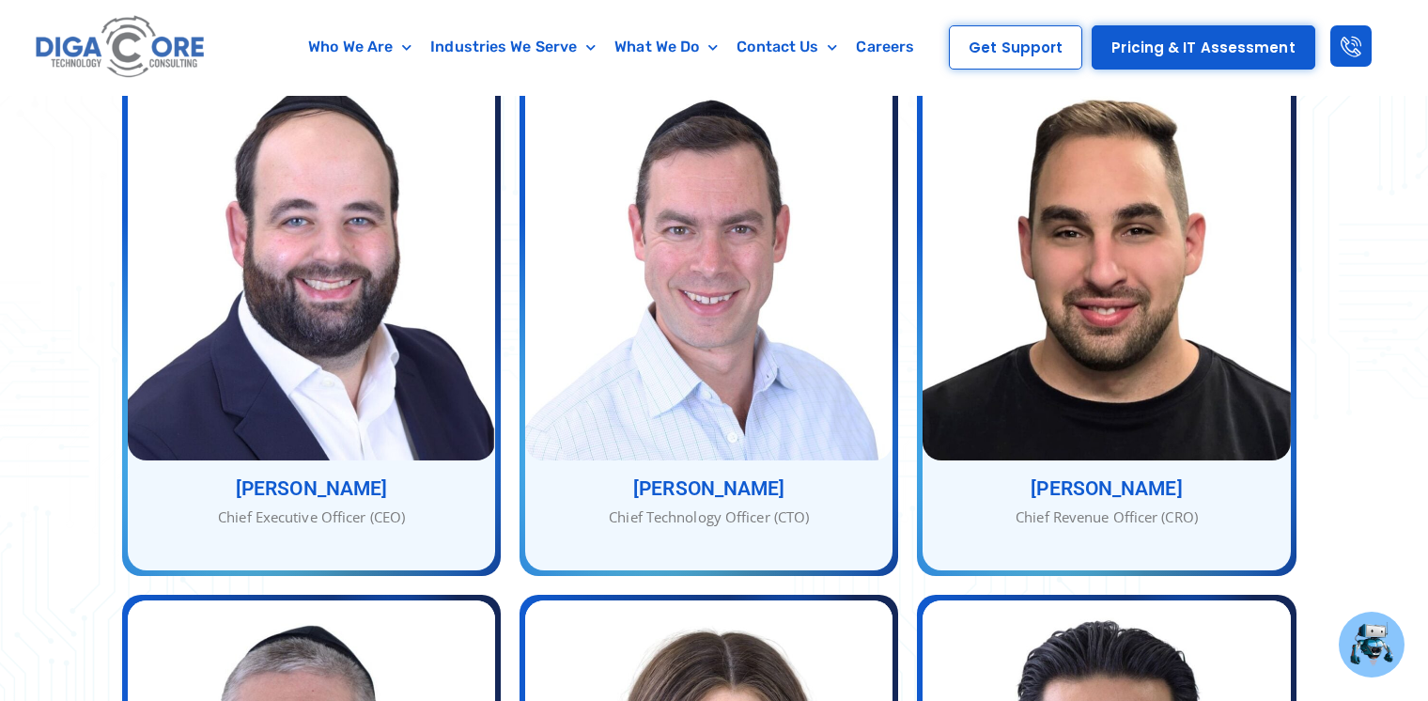
scroll to position [845, 0]
